Goal: Task Accomplishment & Management: Complete application form

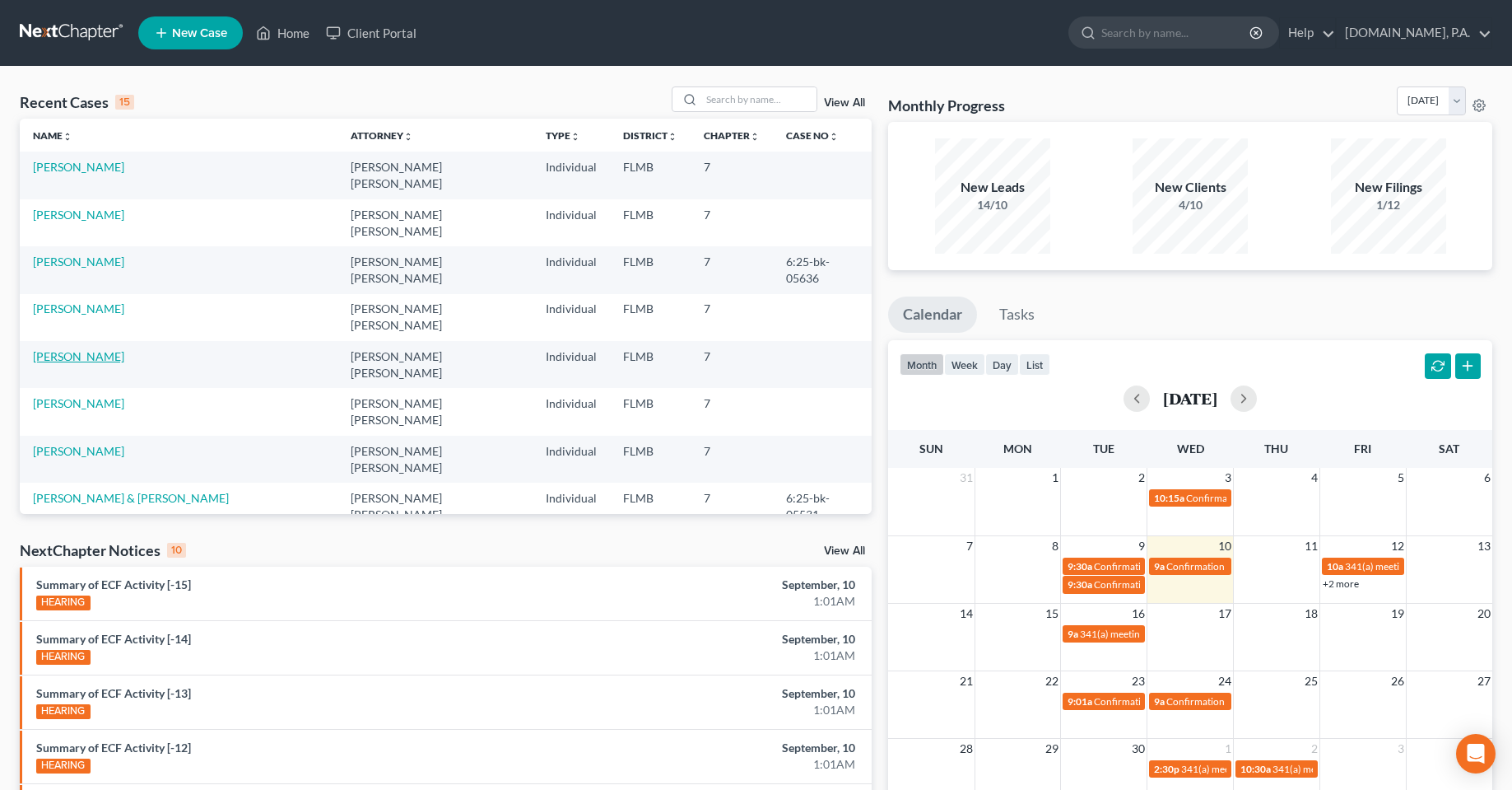
drag, startPoint x: 0, startPoint y: 0, endPoint x: 111, endPoint y: 290, distance: 310.5
click at [111, 349] on link "[PERSON_NAME]" at bounding box center [79, 356] width 91 height 14
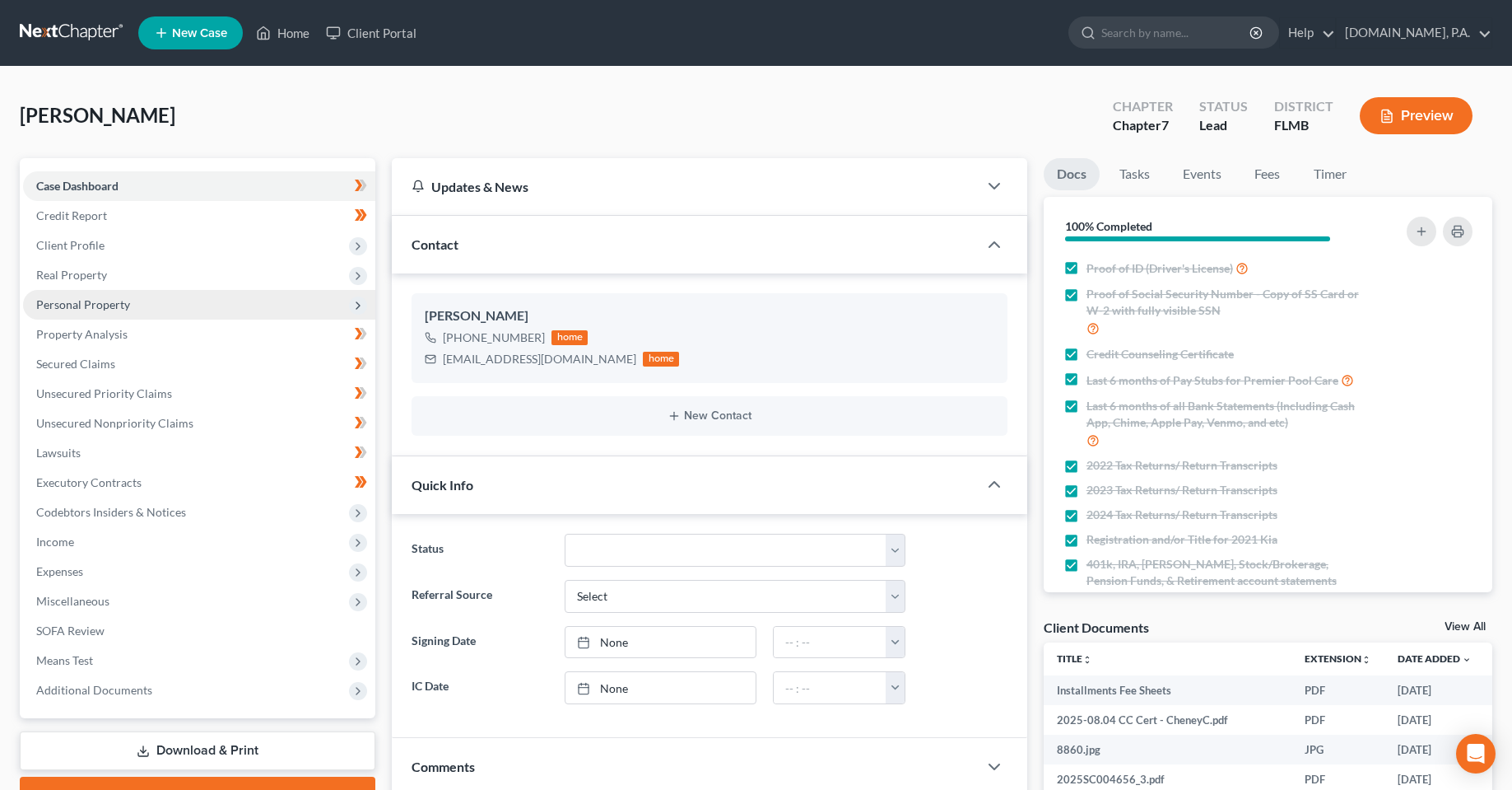
click at [92, 298] on span "Personal Property" at bounding box center [82, 305] width 94 height 14
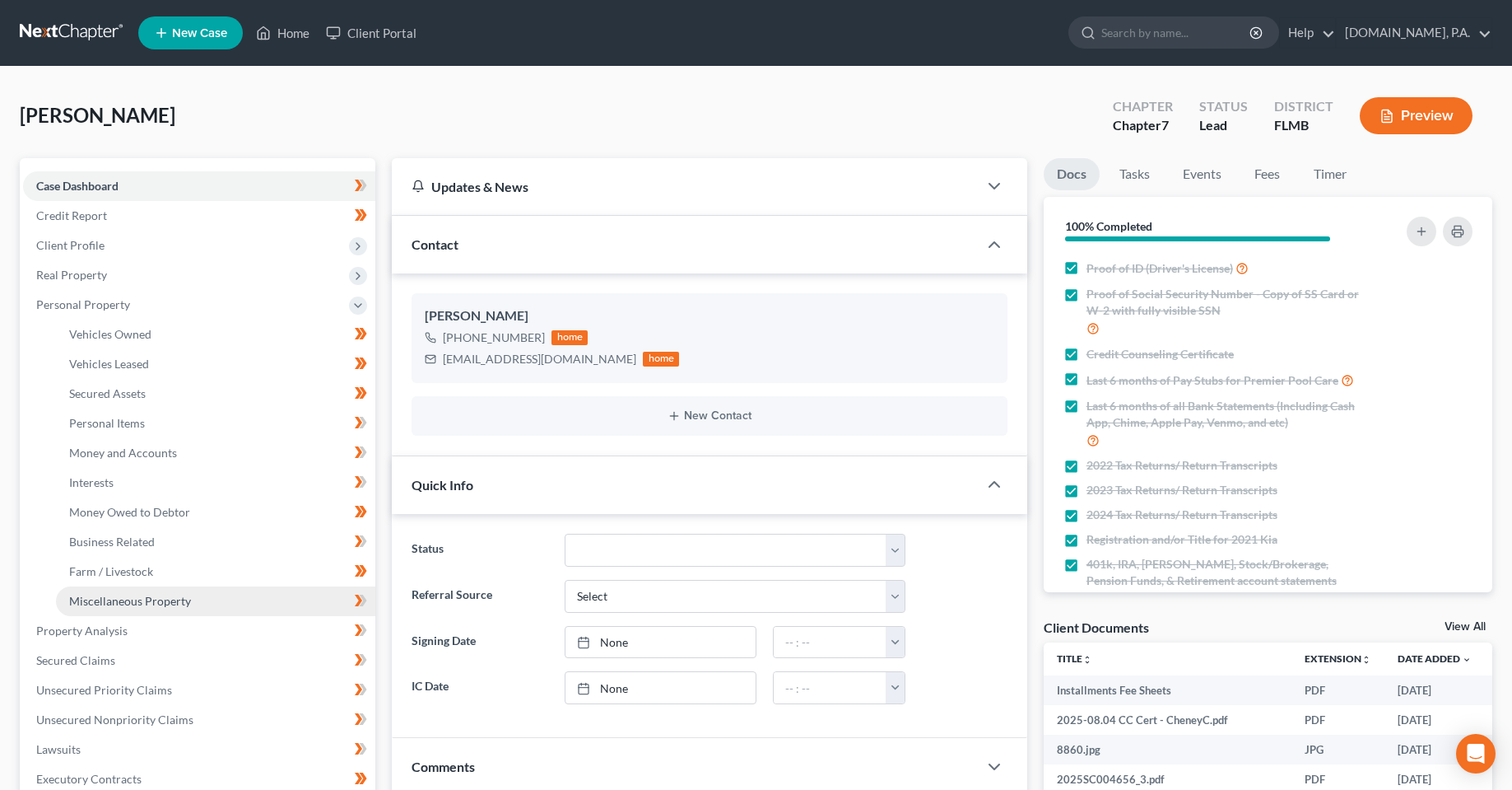
click at [117, 607] on span "Miscellaneous Property" at bounding box center [130, 601] width 122 height 14
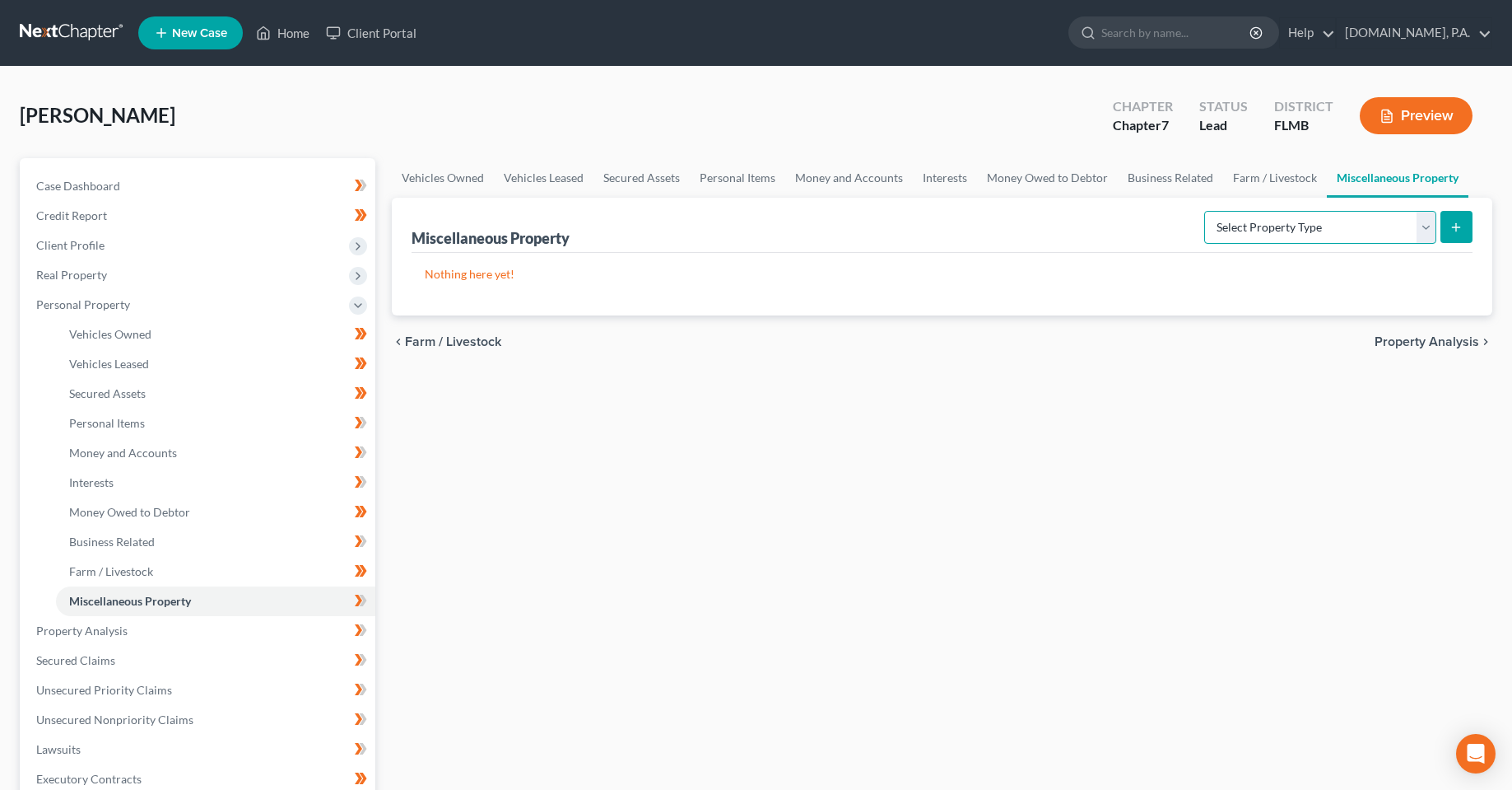
click at [1305, 231] on select "Select Property Type Assigned for Creditor Benefit [DATE] Holding for Another N…" at bounding box center [1320, 227] width 232 height 33
select select "transferred"
click at [1204, 210] on select "Select Property Type Assigned for Creditor Benefit [DATE] Holding for Another N…" at bounding box center [1320, 227] width 232 height 33
click at [1458, 231] on icon "submit" at bounding box center [1456, 227] width 13 height 13
select select "Ordinary ([DATE])"
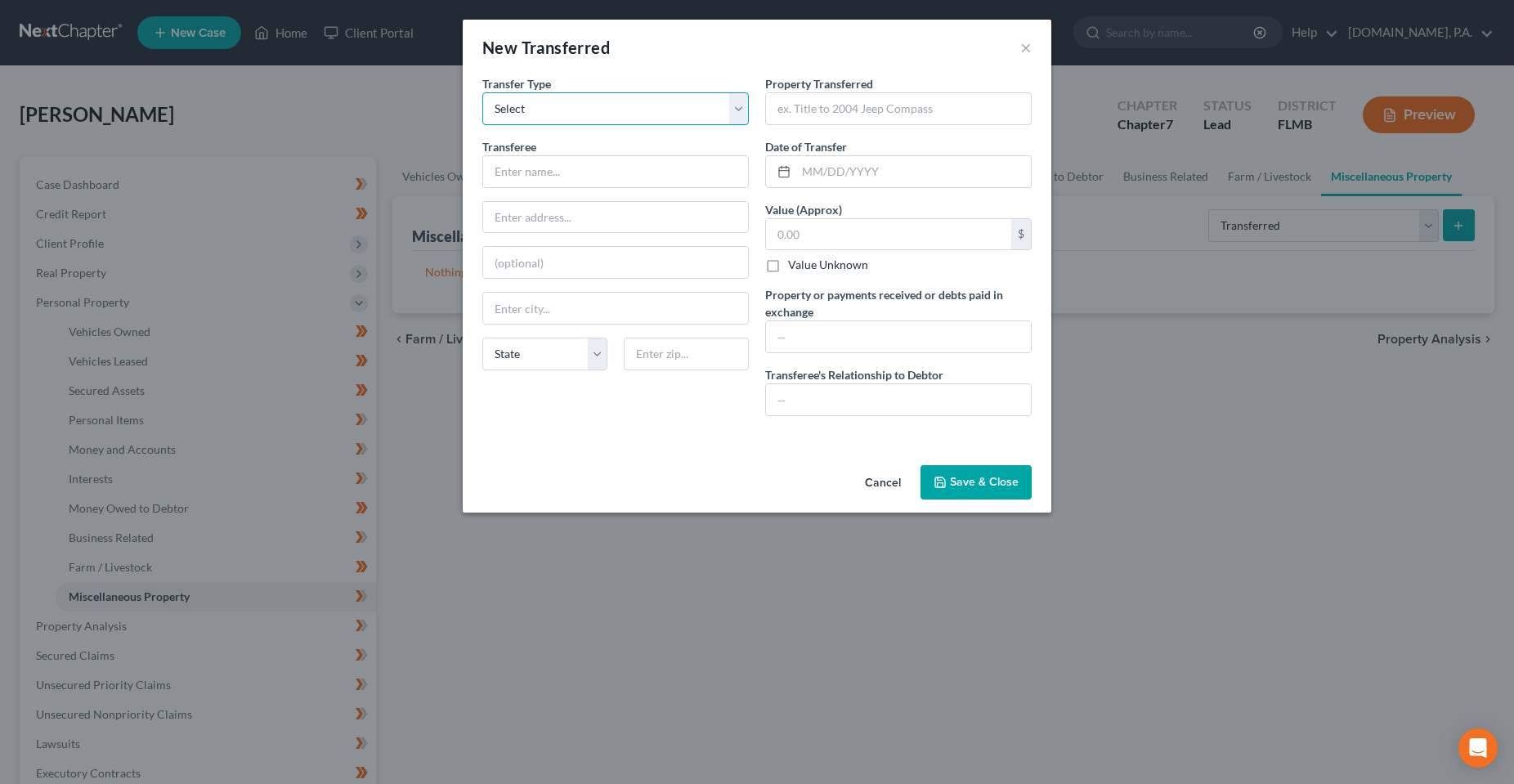
click at [698, 107] on select "Select Ordinary ([DATE]) [DATE]" at bounding box center [615, 108] width 267 height 33
click at [1019, 54] on div "New Transferred ×" at bounding box center [757, 47] width 589 height 56
click at [1021, 53] on button "×" at bounding box center [1025, 47] width 12 height 20
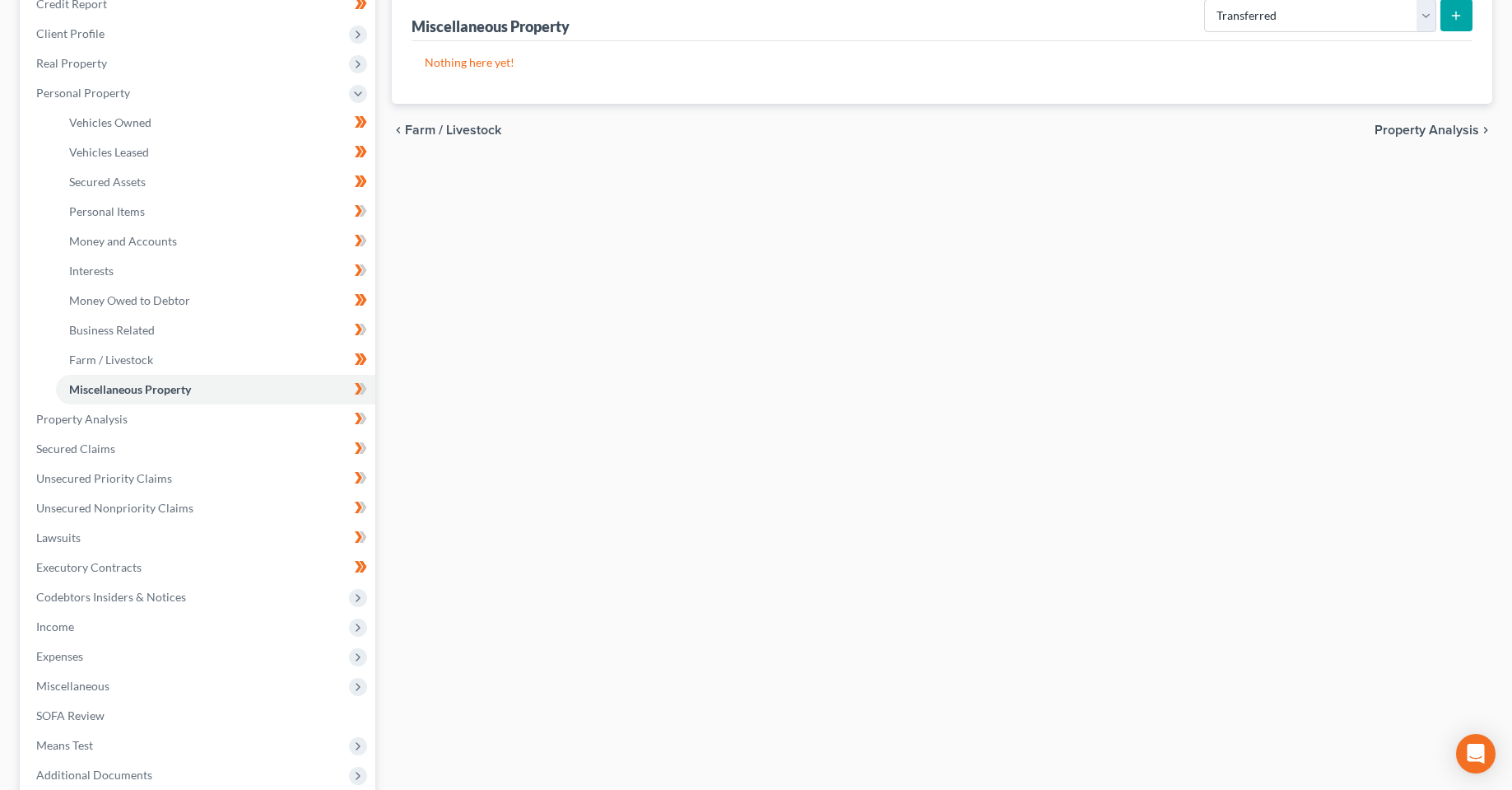
scroll to position [382, 0]
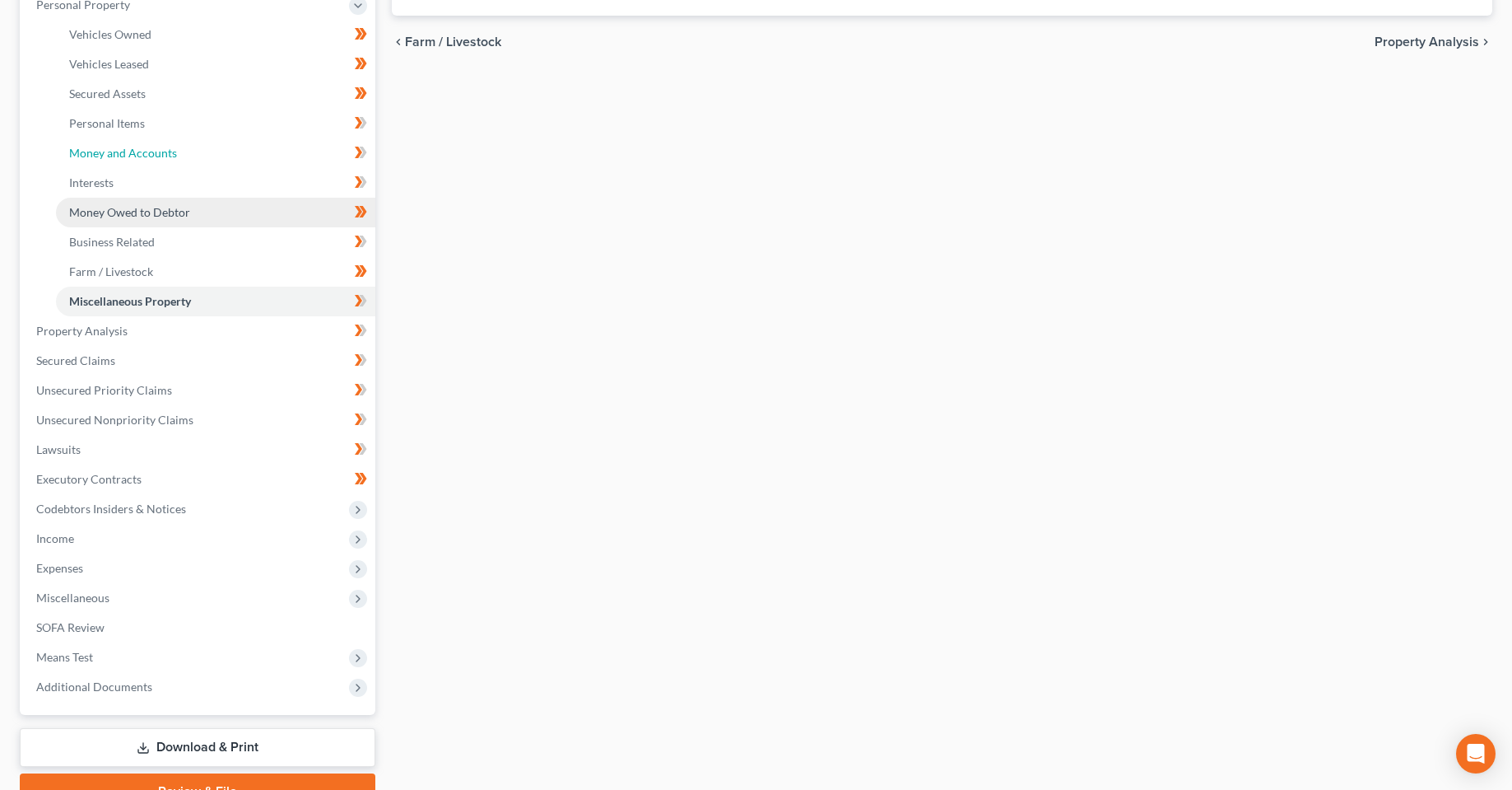
drag, startPoint x: 150, startPoint y: 145, endPoint x: 340, endPoint y: 200, distance: 197.8
click at [150, 146] on span "Money and Accounts" at bounding box center [123, 153] width 107 height 14
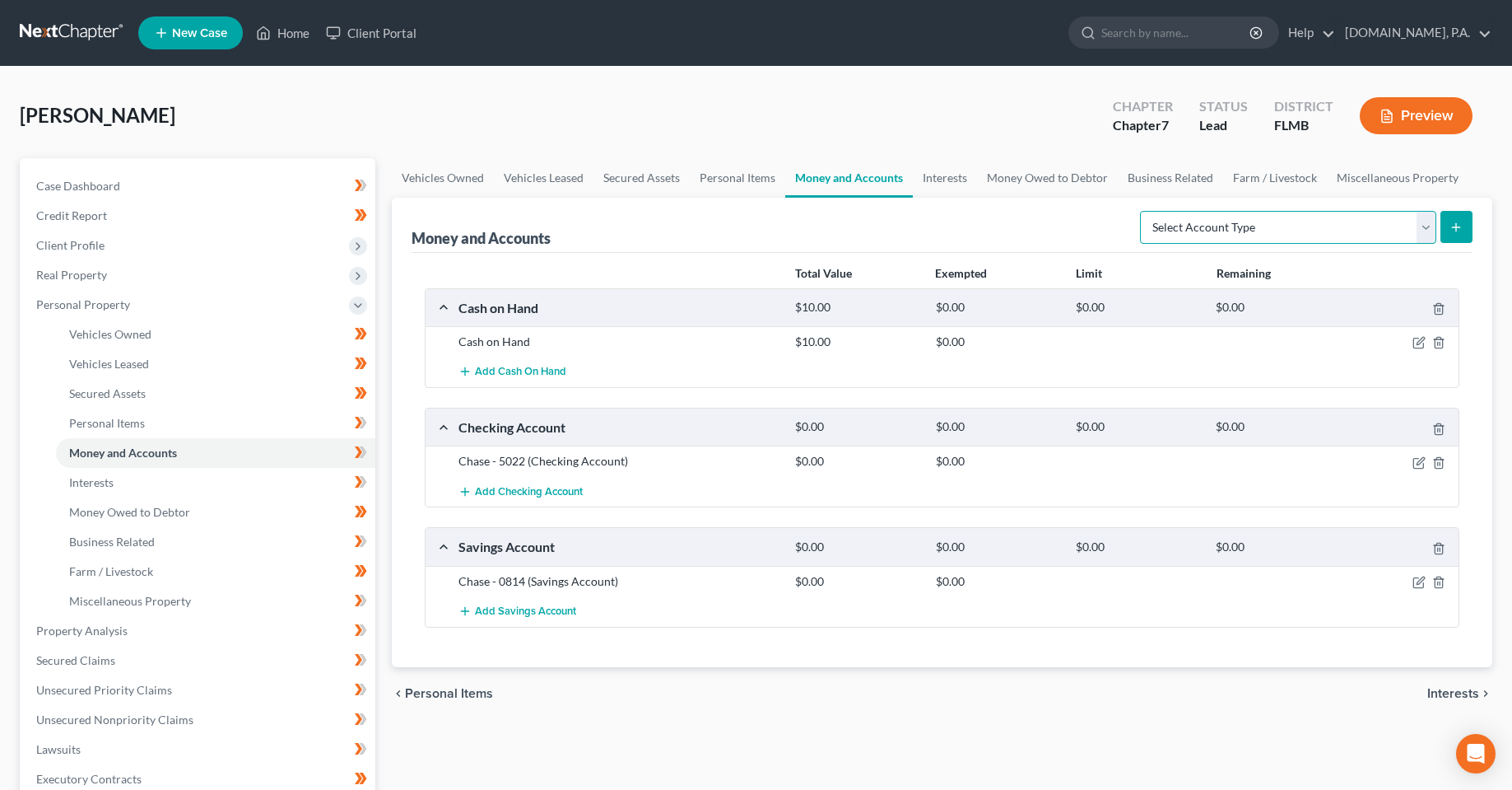
click at [1236, 211] on select "Select Account Type Brokerage Cash on Hand Certificates of Deposit Checking Acc…" at bounding box center [1287, 227] width 296 height 33
click at [509, 494] on span "Add Checking Account" at bounding box center [528, 491] width 107 height 13
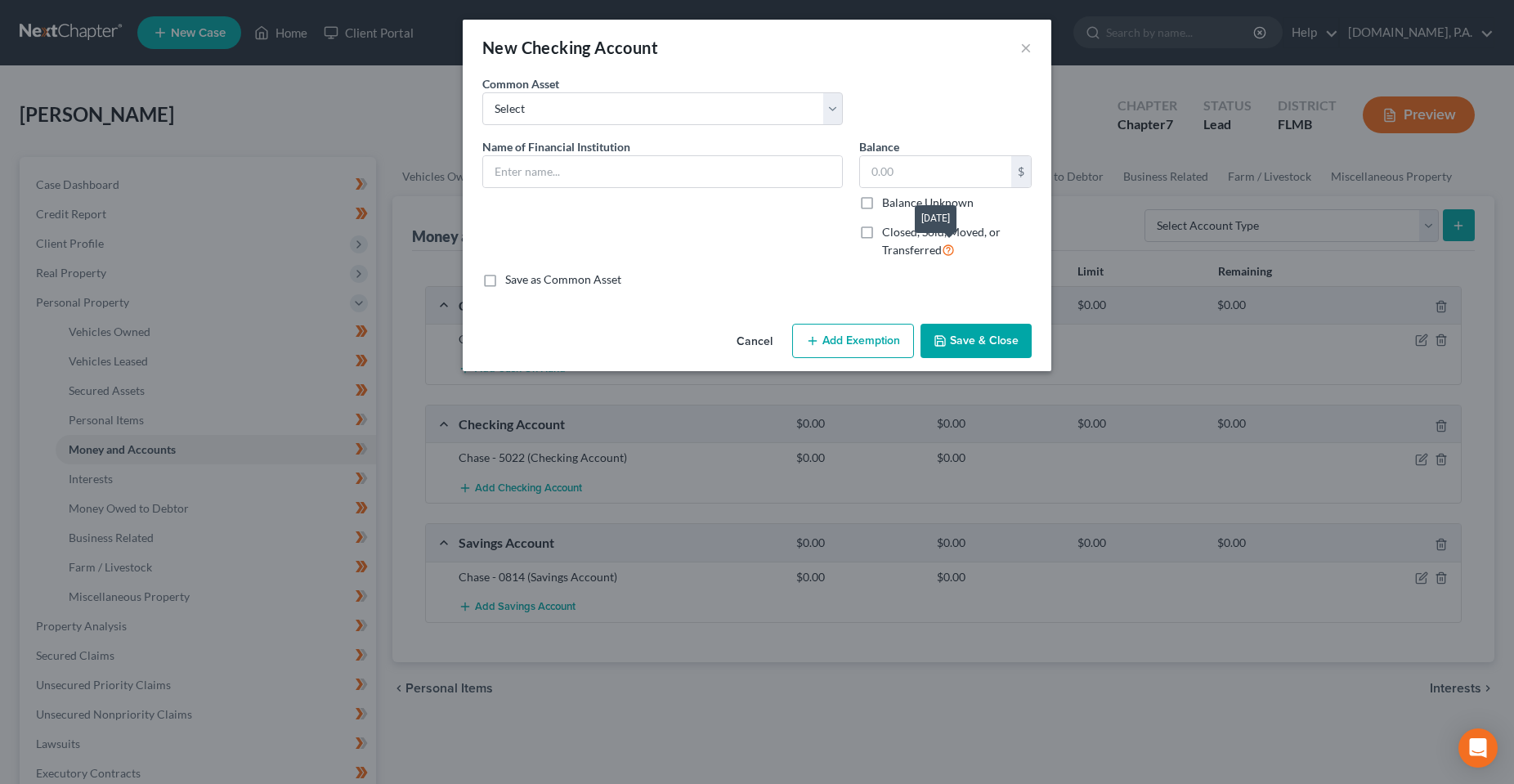
click at [948, 252] on icon at bounding box center [948, 248] width 13 height 15
click at [899, 235] on input "Closed, Sold, Moved, or Transferred" at bounding box center [893, 229] width 11 height 11
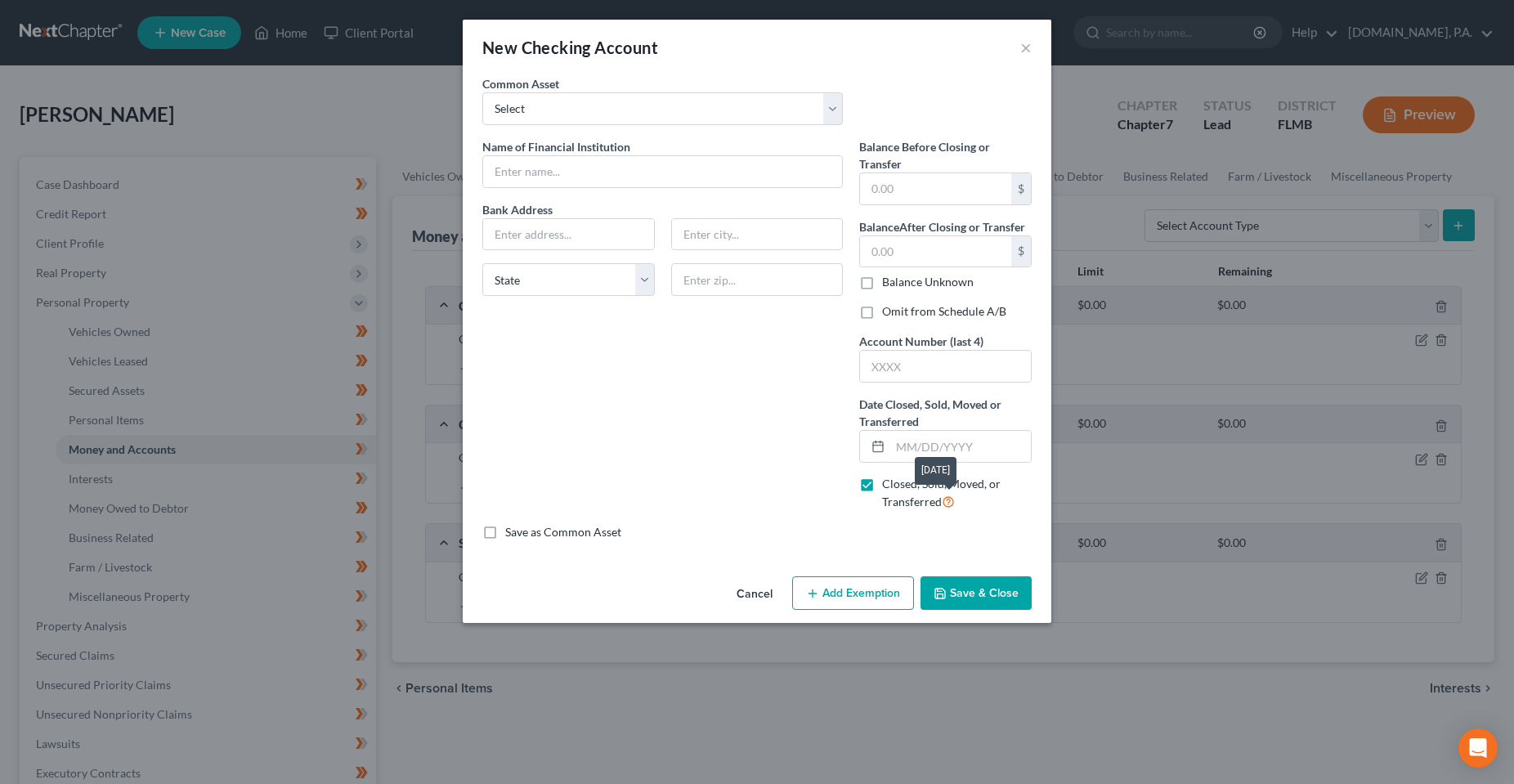
click at [947, 500] on icon at bounding box center [948, 500] width 13 height 15
click at [899, 486] on input "Closed, Sold, Moved, or Transferred" at bounding box center [893, 481] width 11 height 11
checkbox input "false"
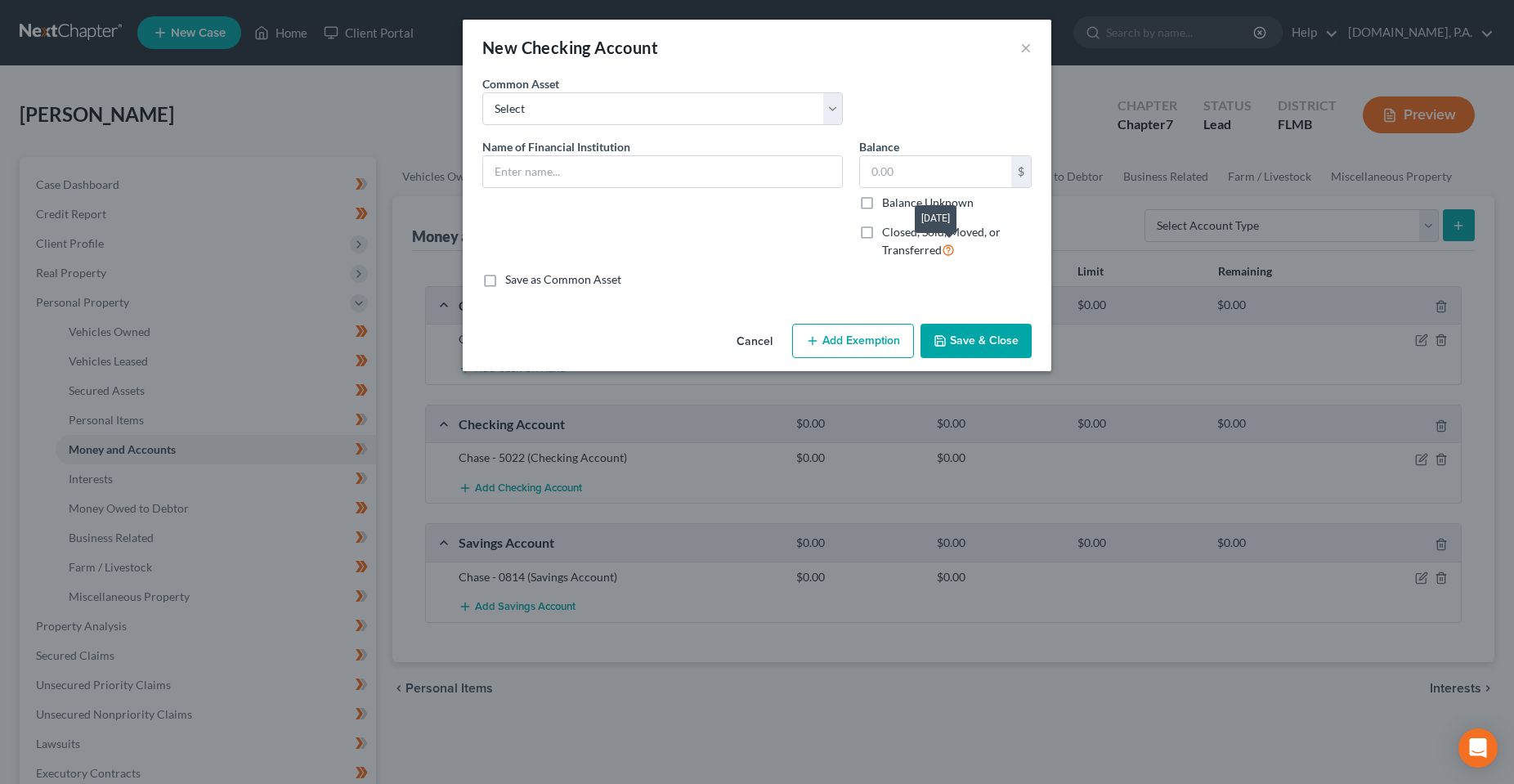
drag, startPoint x: 882, startPoint y: 250, endPoint x: 945, endPoint y: 256, distance: 63.3
click at [945, 256] on label "Closed, Sold, Moved, or Transferred" at bounding box center [957, 242] width 149 height 36
click at [923, 278] on div "Save as Common Asset" at bounding box center [757, 279] width 549 height 16
drag, startPoint x: 939, startPoint y: 251, endPoint x: 878, endPoint y: 233, distance: 63.6
click at [882, 233] on label "Closed, Sold, Moved, or Transferred" at bounding box center [957, 242] width 149 height 36
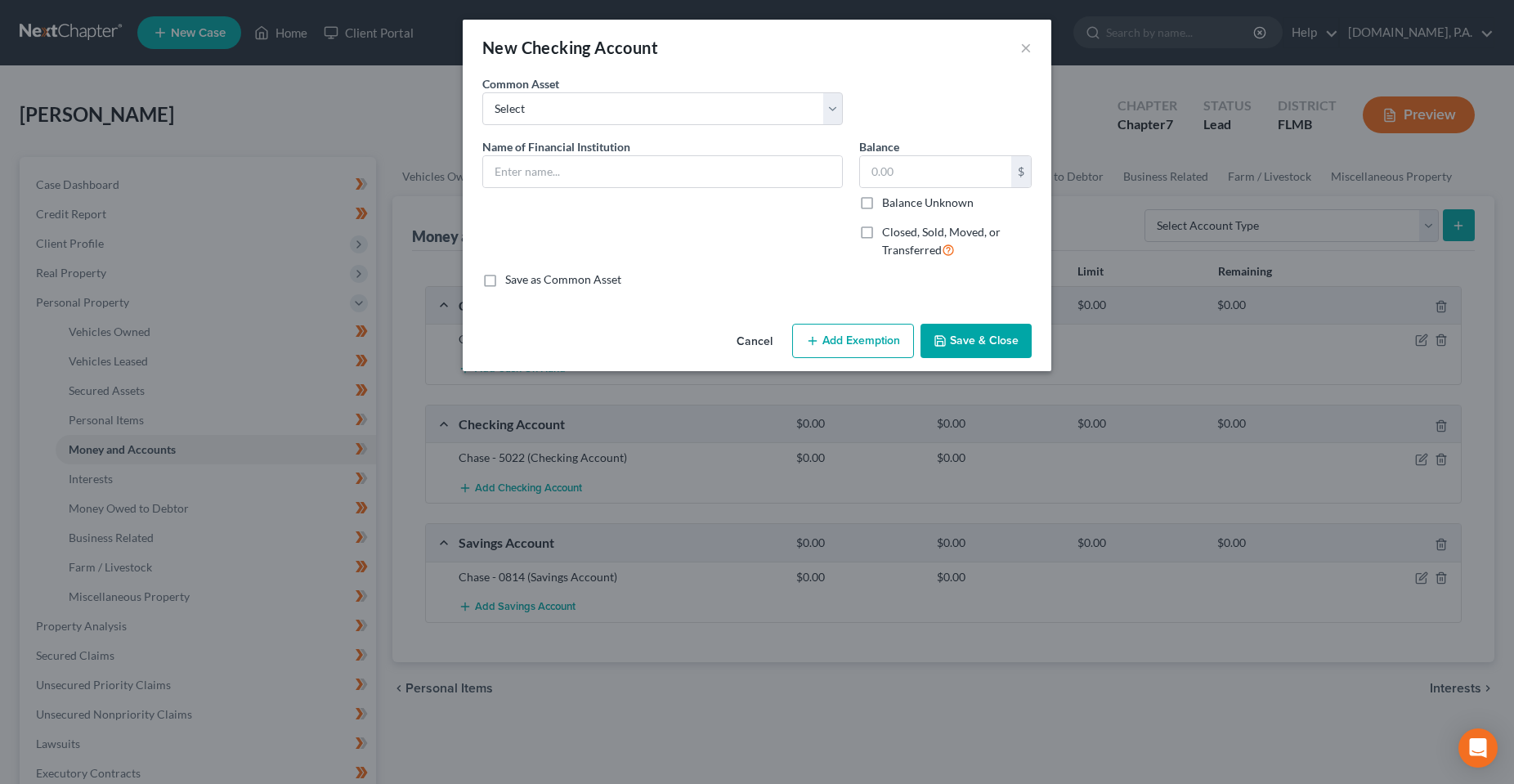
click at [872, 277] on div "Save as Common Asset" at bounding box center [757, 279] width 549 height 16
click at [883, 280] on div "Save as Common Asset" at bounding box center [757, 279] width 549 height 16
click at [893, 273] on div "Save as Common Asset" at bounding box center [757, 279] width 549 height 16
click at [714, 244] on div "Name of Financial Institution *" at bounding box center [662, 204] width 377 height 134
click at [1027, 57] on button "×" at bounding box center [1025, 47] width 12 height 20
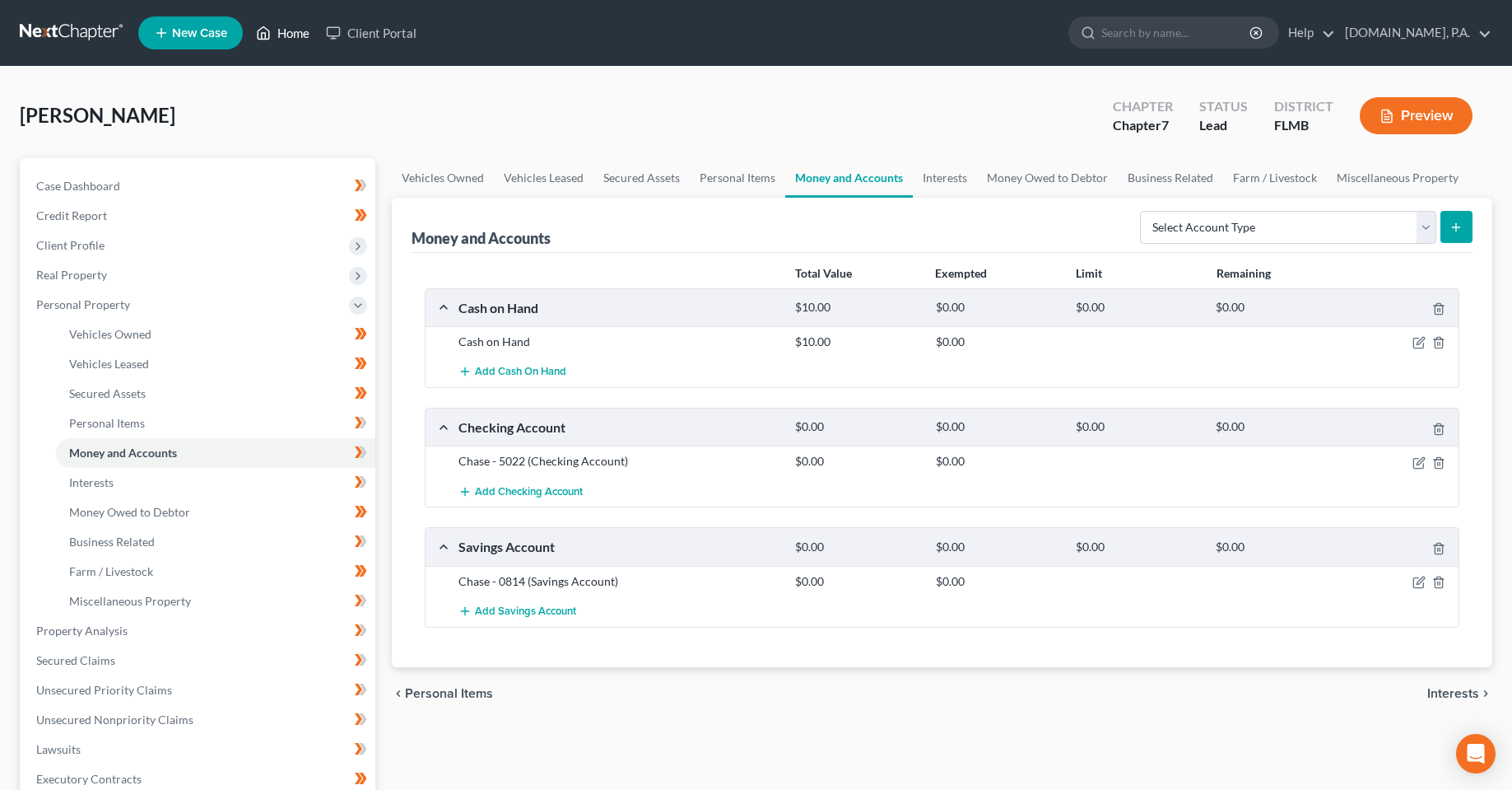
click at [291, 26] on link "Home" at bounding box center [283, 32] width 70 height 30
